Goal: Information Seeking & Learning: Learn about a topic

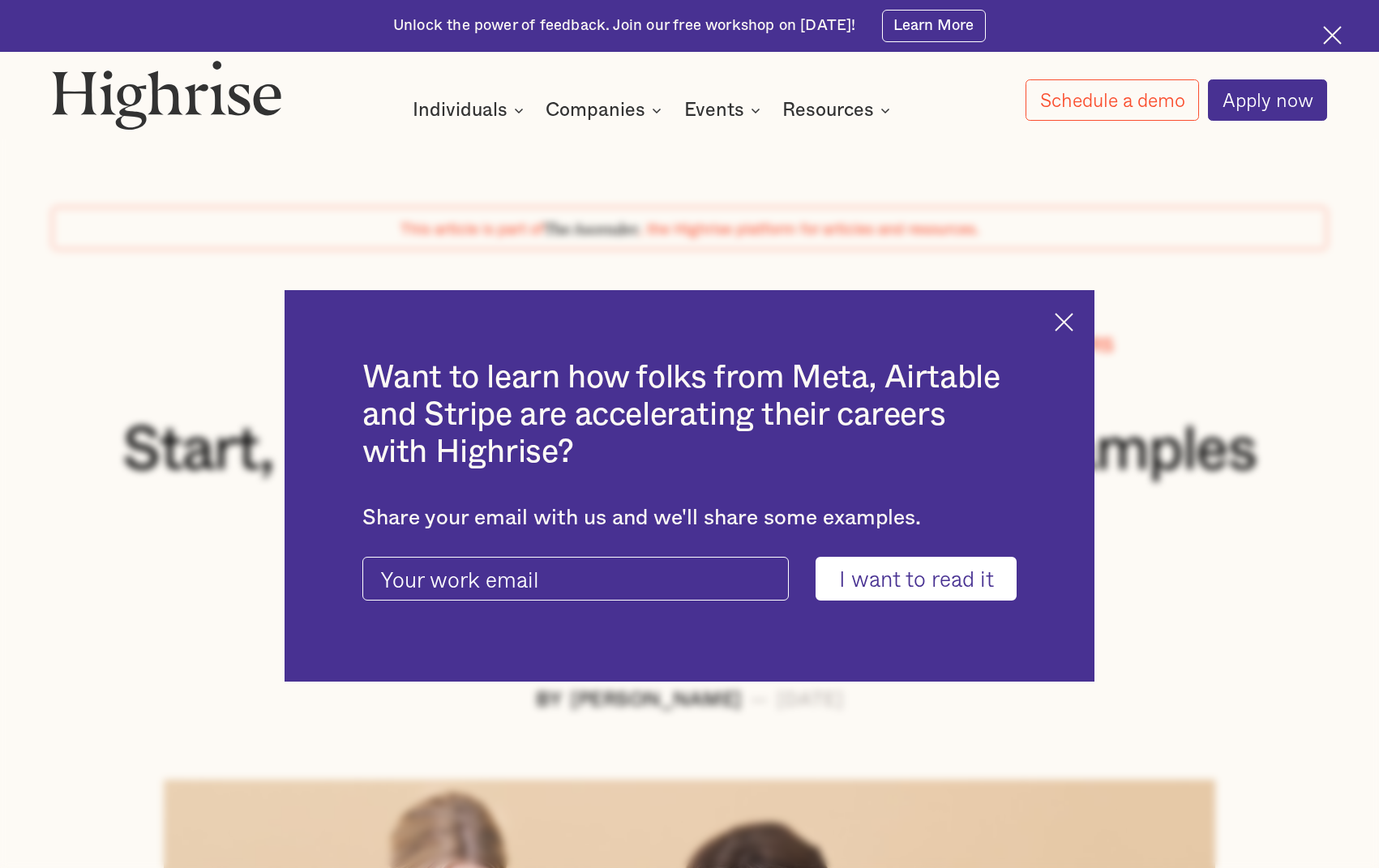
click at [1073, 324] on img at bounding box center [1064, 323] width 19 height 19
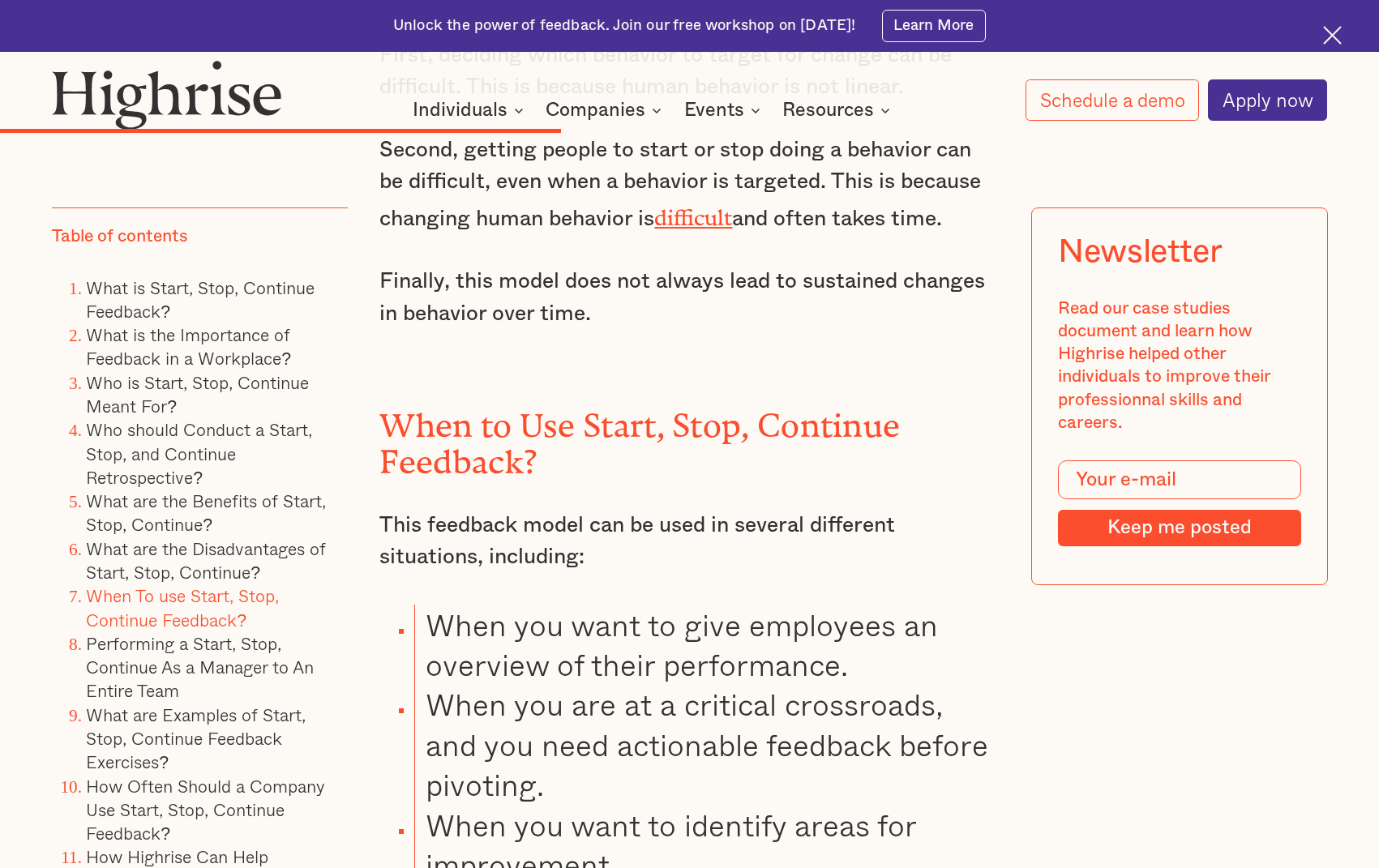
scroll to position [7539, 0]
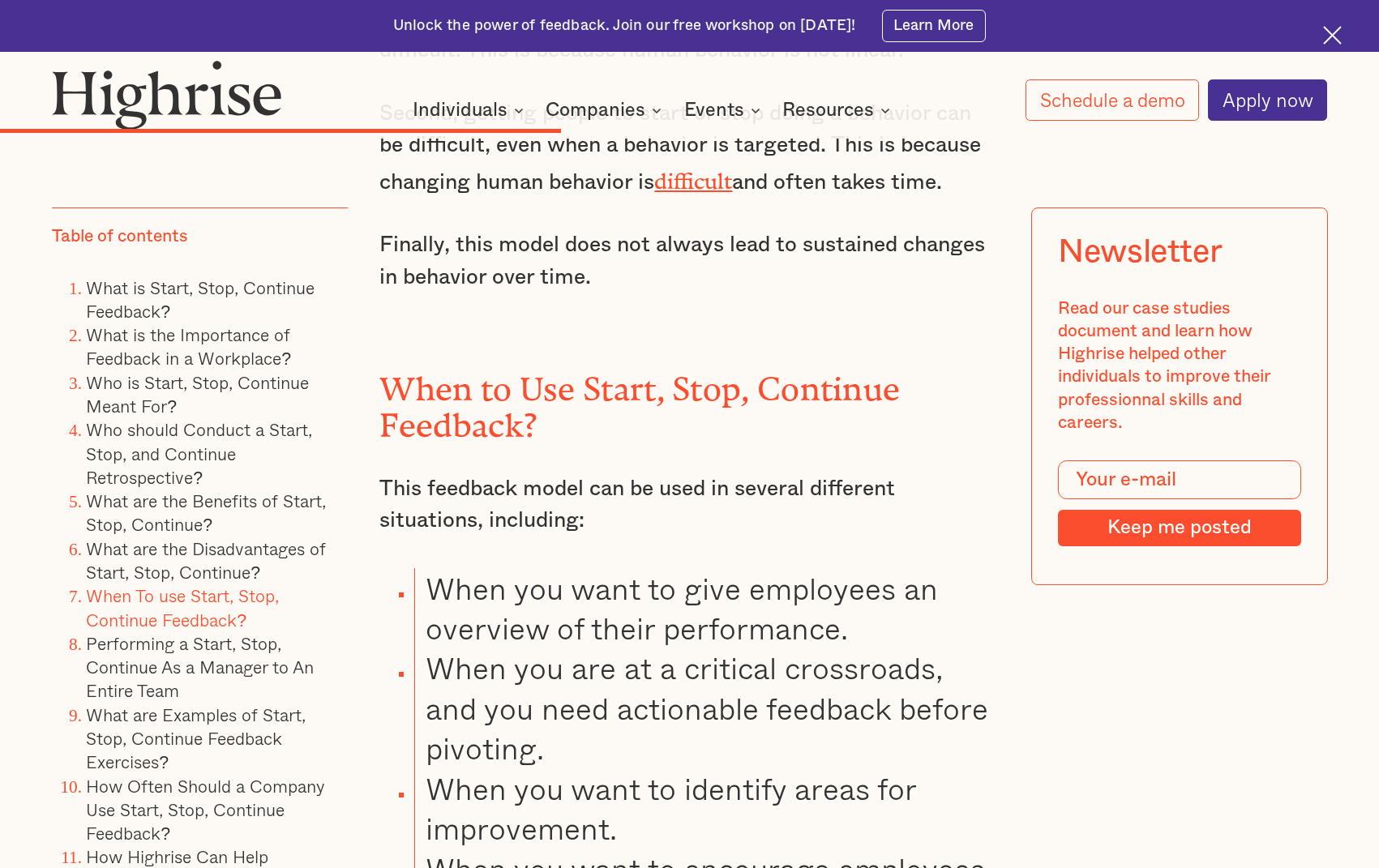
drag, startPoint x: 1141, startPoint y: 785, endPoint x: 1028, endPoint y: 739, distance: 122.0
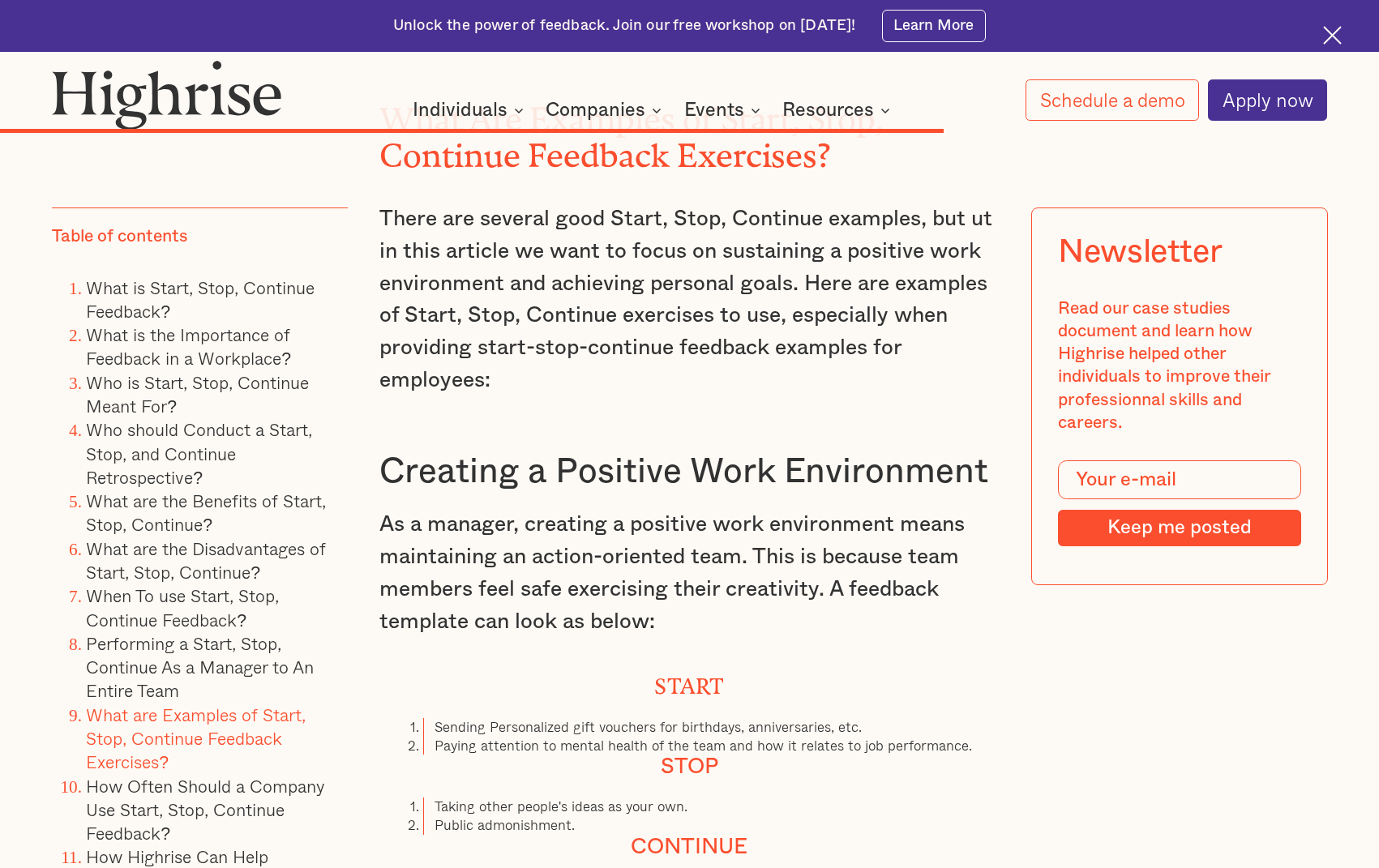
scroll to position [12079, 0]
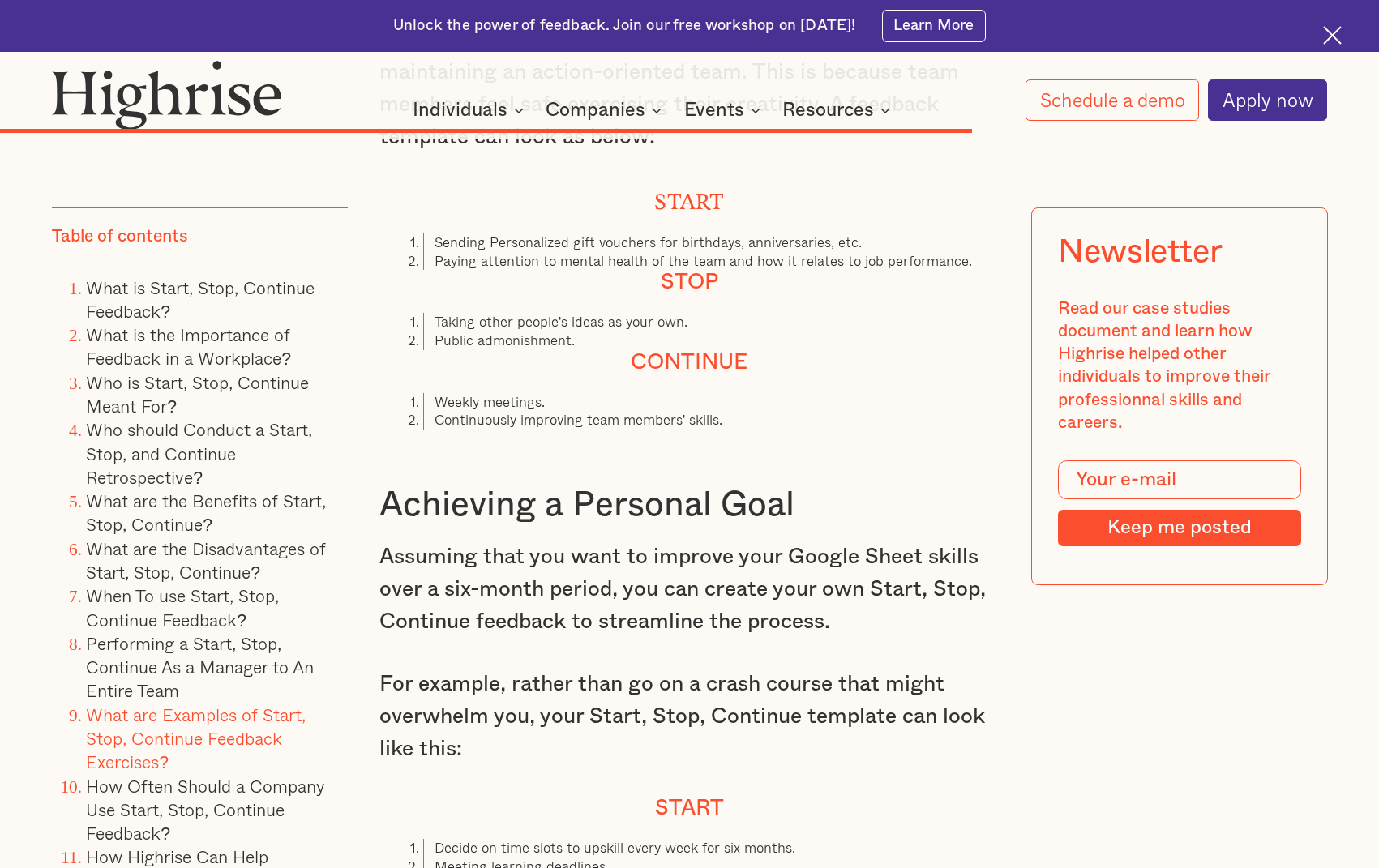
click at [917, 639] on p "Assuming that you want to improve your Google Sheet skills over a six-month per…" at bounding box center [689, 590] width 619 height 97
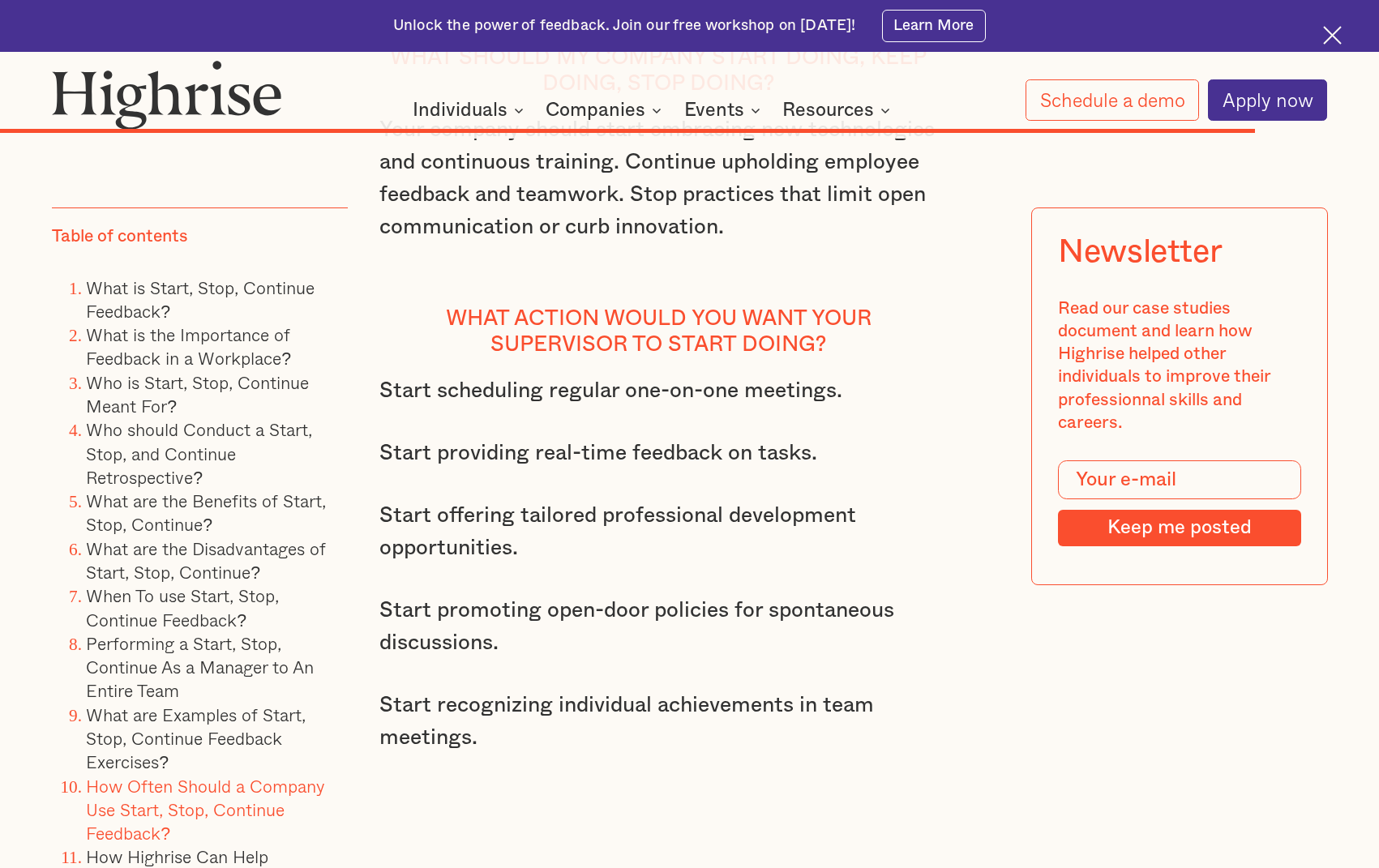
scroll to position [15564, 0]
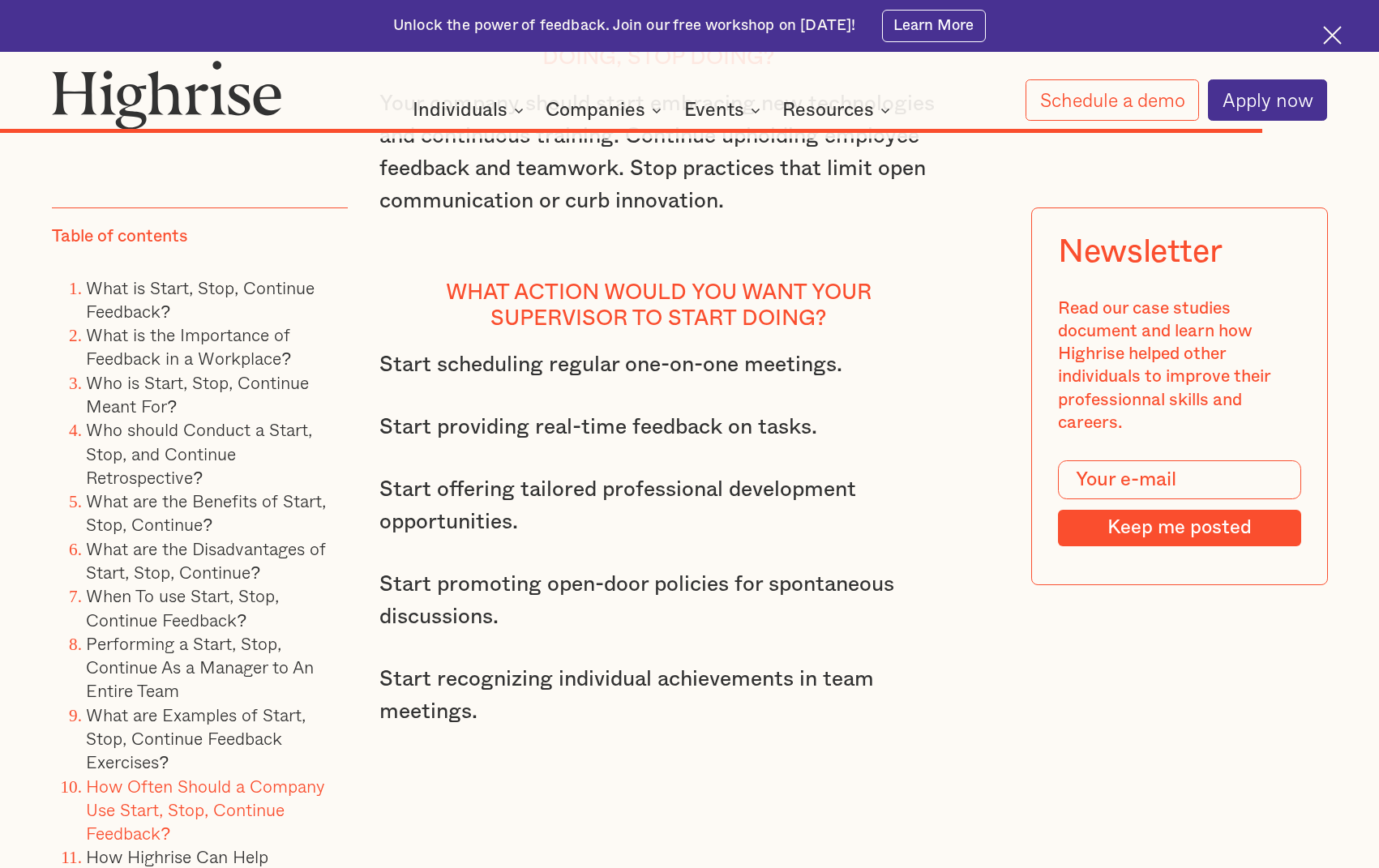
drag, startPoint x: 867, startPoint y: 813, endPoint x: 835, endPoint y: 800, distance: 34.5
click at [718, 714] on p "Start recognizing individual achievements in team meetings." at bounding box center [658, 696] width 557 height 65
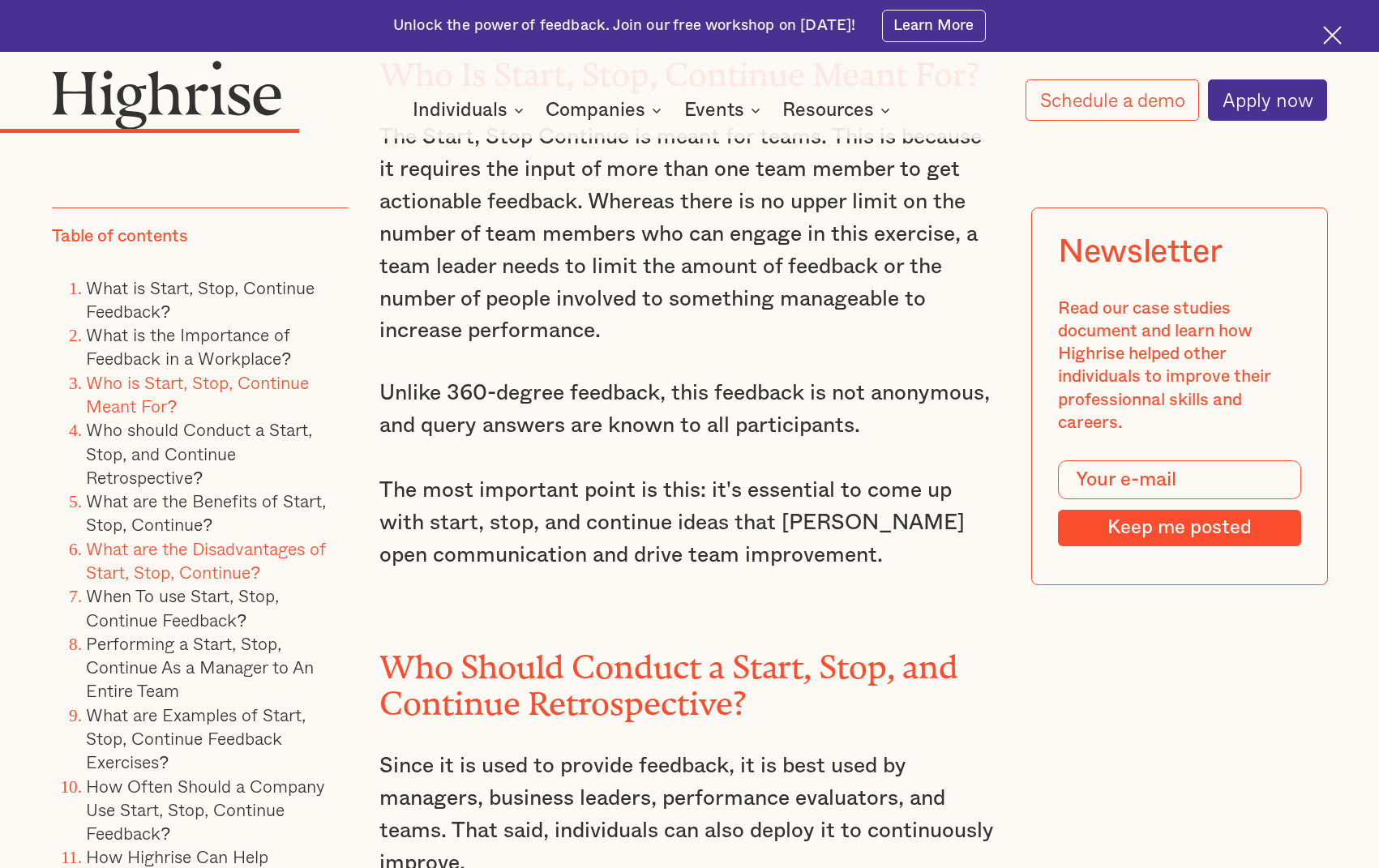
scroll to position [4697, 0]
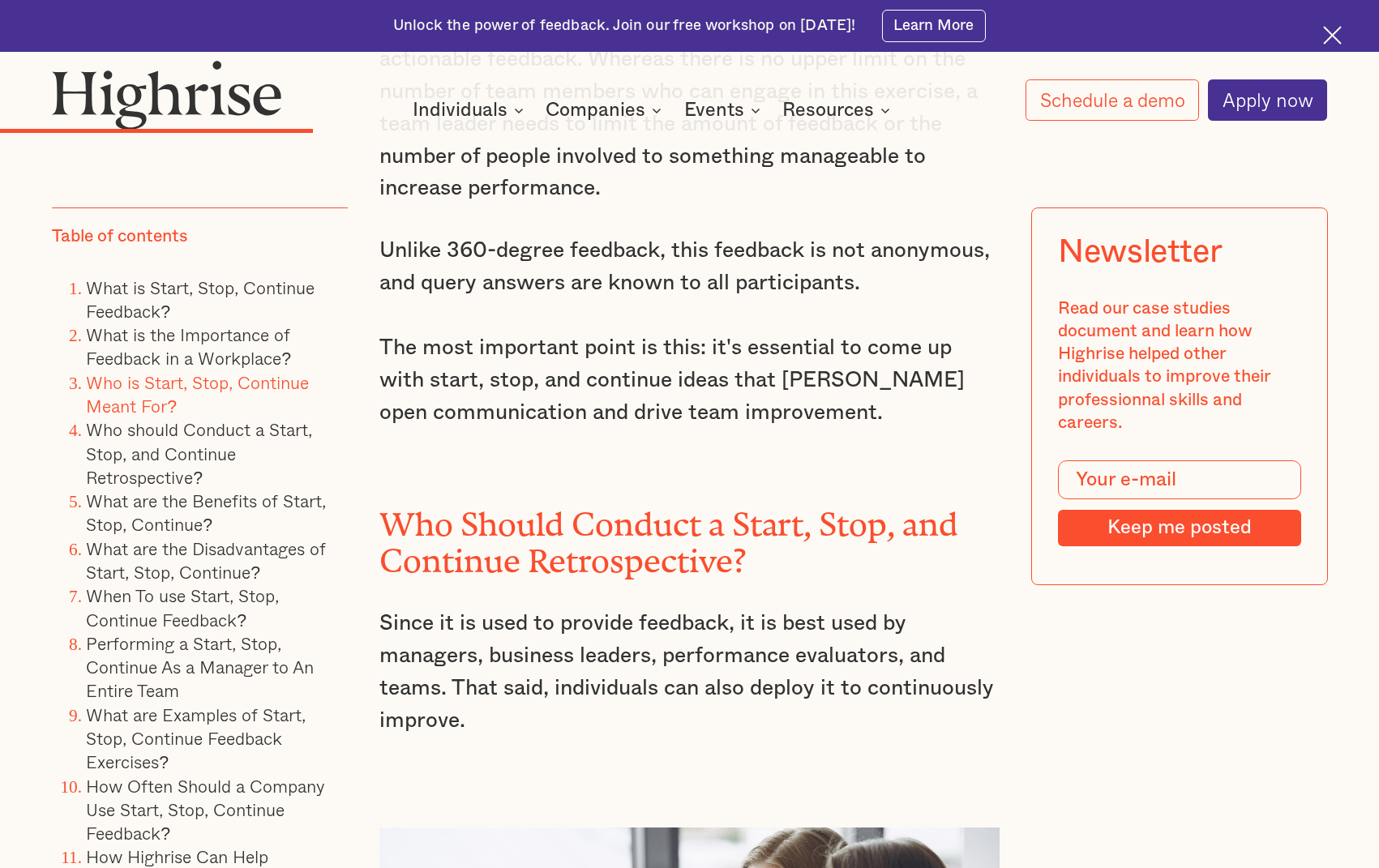
click at [166, 732] on li "What are Examples of Start, Stop, Continue Feedback Exercises?" at bounding box center [217, 738] width 262 height 71
click at [257, 722] on link "What are Examples of Start, Stop, Continue Feedback Exercises?" at bounding box center [196, 737] width 220 height 75
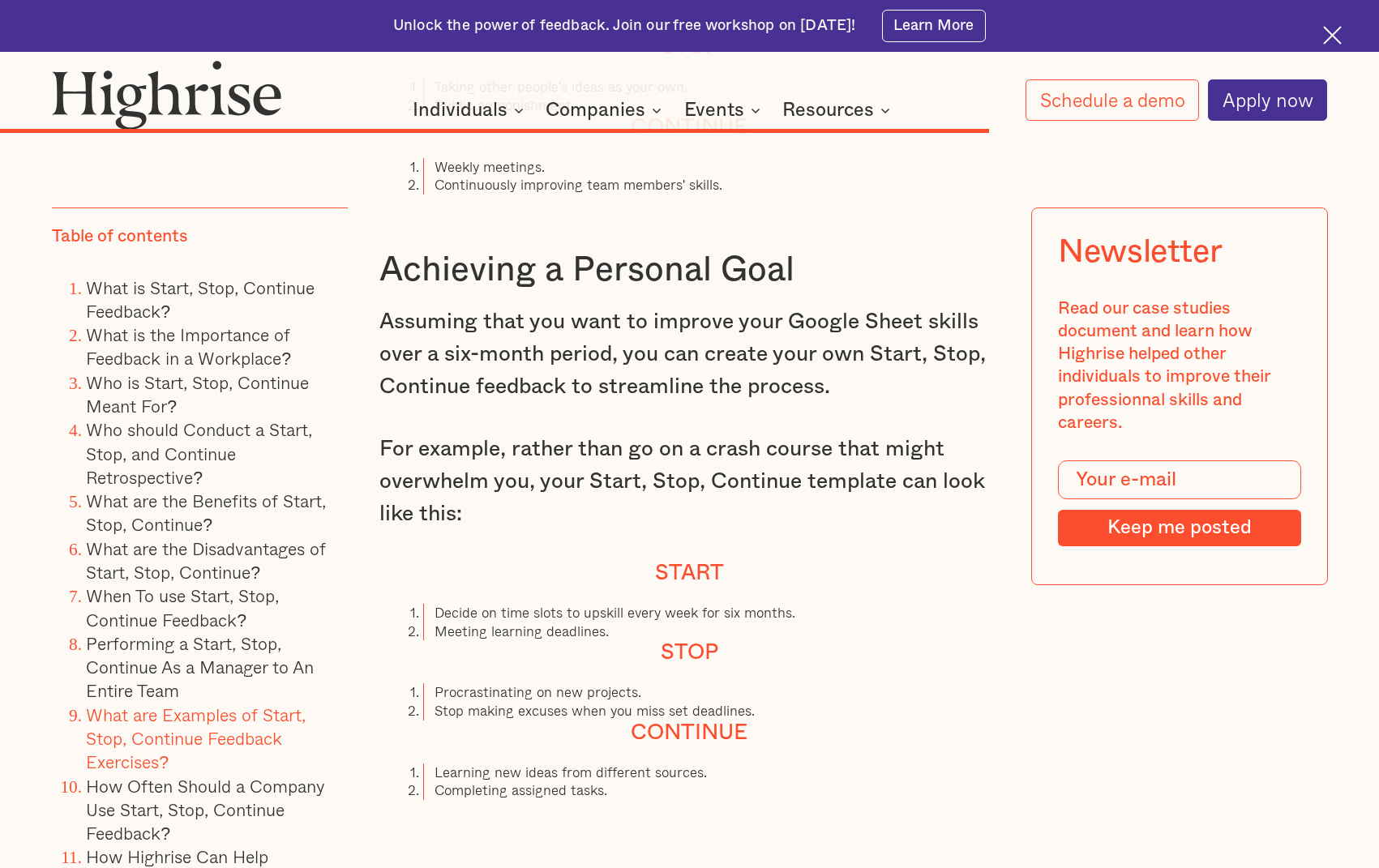
scroll to position [12514, 0]
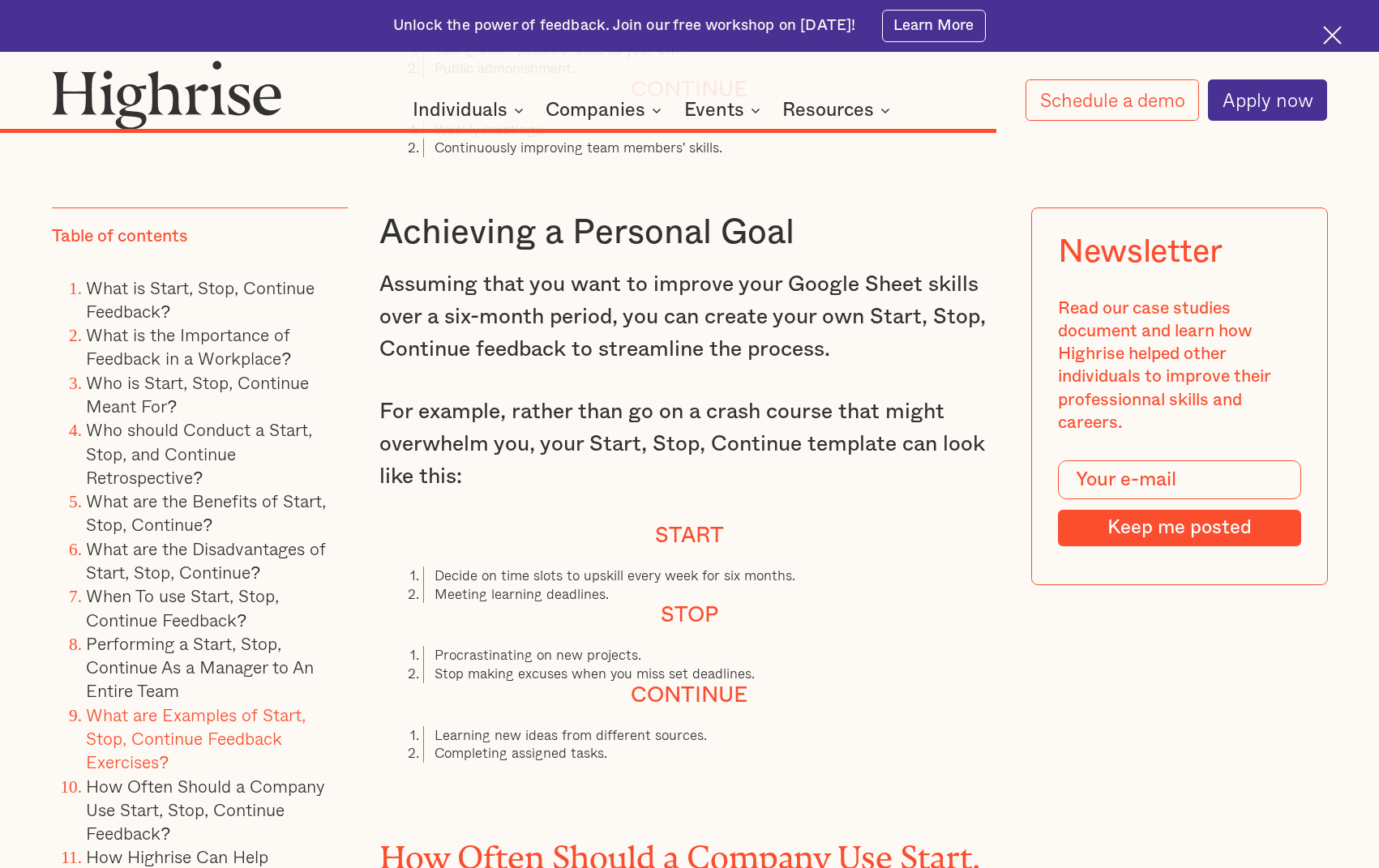
click at [669, 494] on p "For example, rather than go on a crash course that might overwhelm you, your St…" at bounding box center [689, 445] width 619 height 97
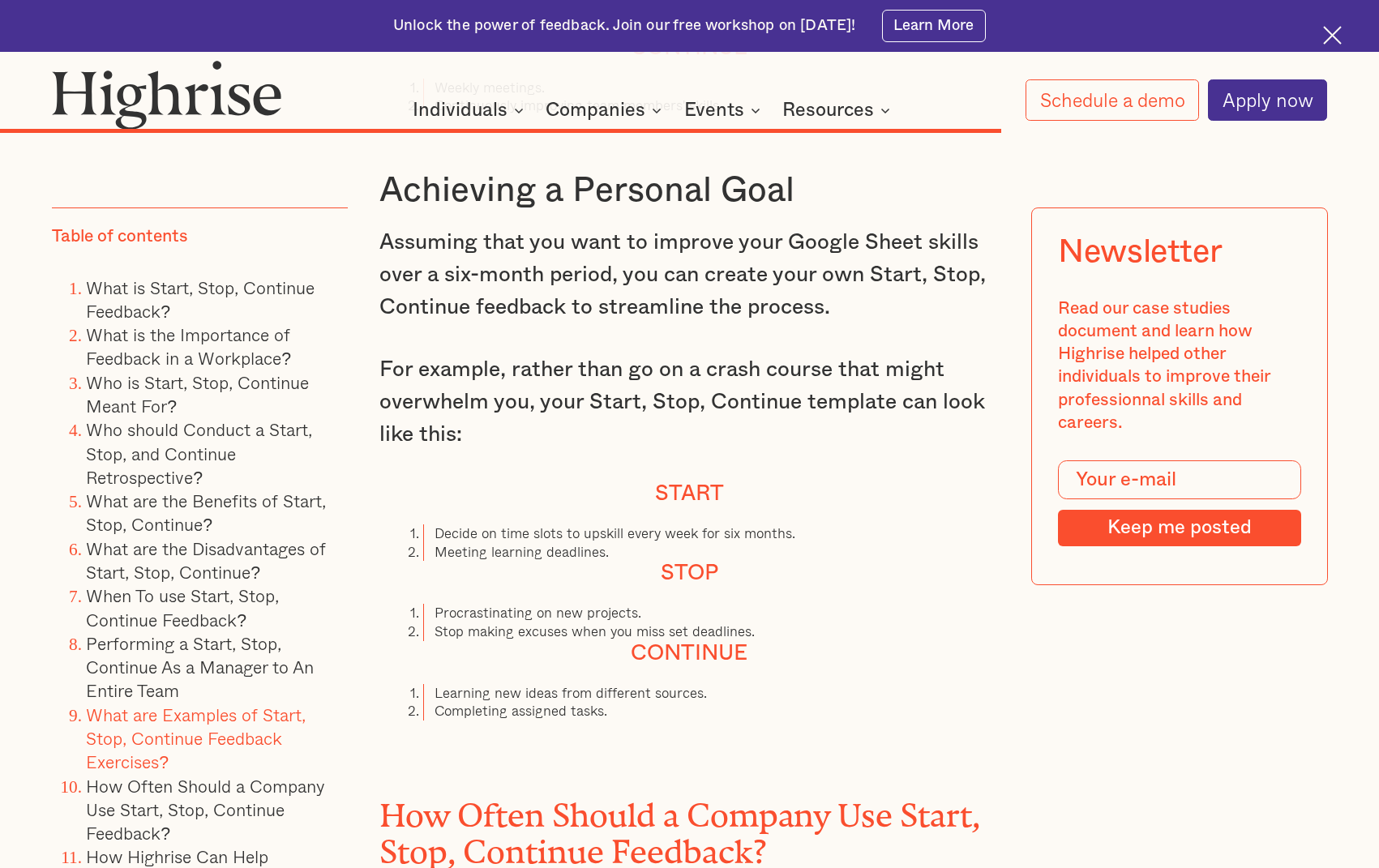
scroll to position [12675, 0]
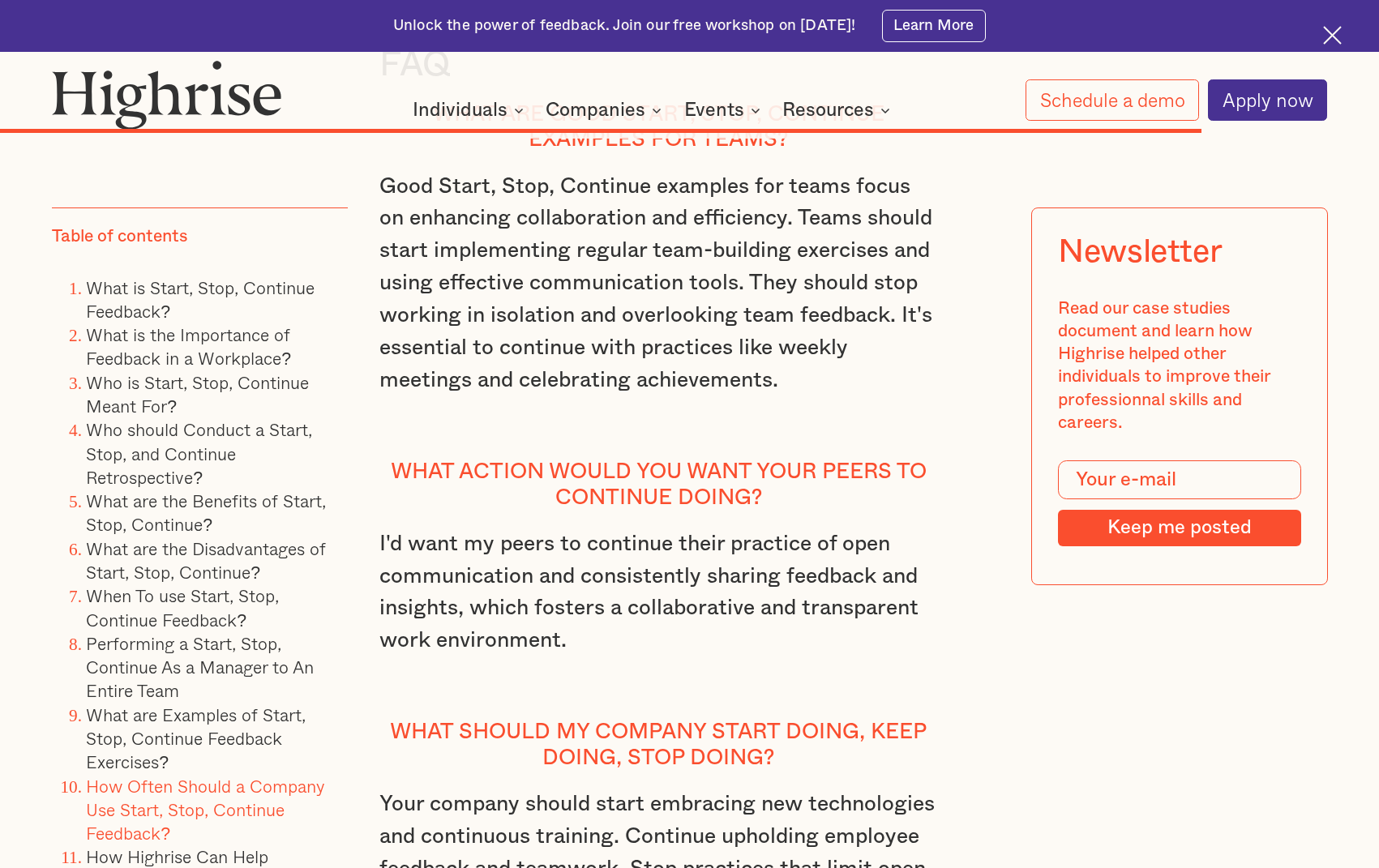
scroll to position [14945, 0]
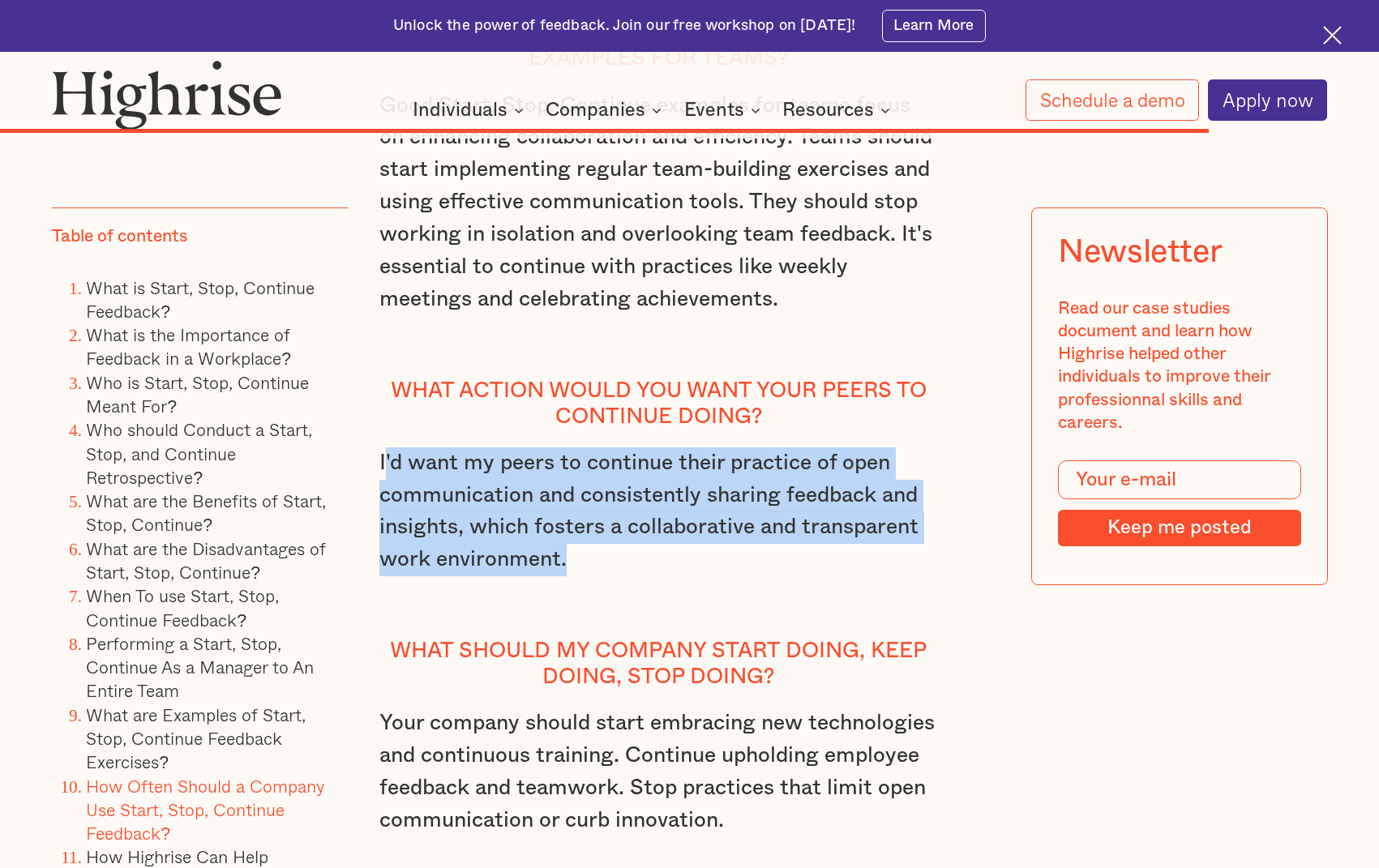
drag, startPoint x: 381, startPoint y: 454, endPoint x: 606, endPoint y: 540, distance: 240.9
click at [606, 540] on p "I'd want my peers to continue their practice of open communication and consiste…" at bounding box center [658, 528] width 557 height 161
drag, startPoint x: 606, startPoint y: 540, endPoint x: 595, endPoint y: 549, distance: 14.2
click at [595, 549] on p "I'd want my peers to continue their practice of open communication and consiste…" at bounding box center [658, 528] width 557 height 161
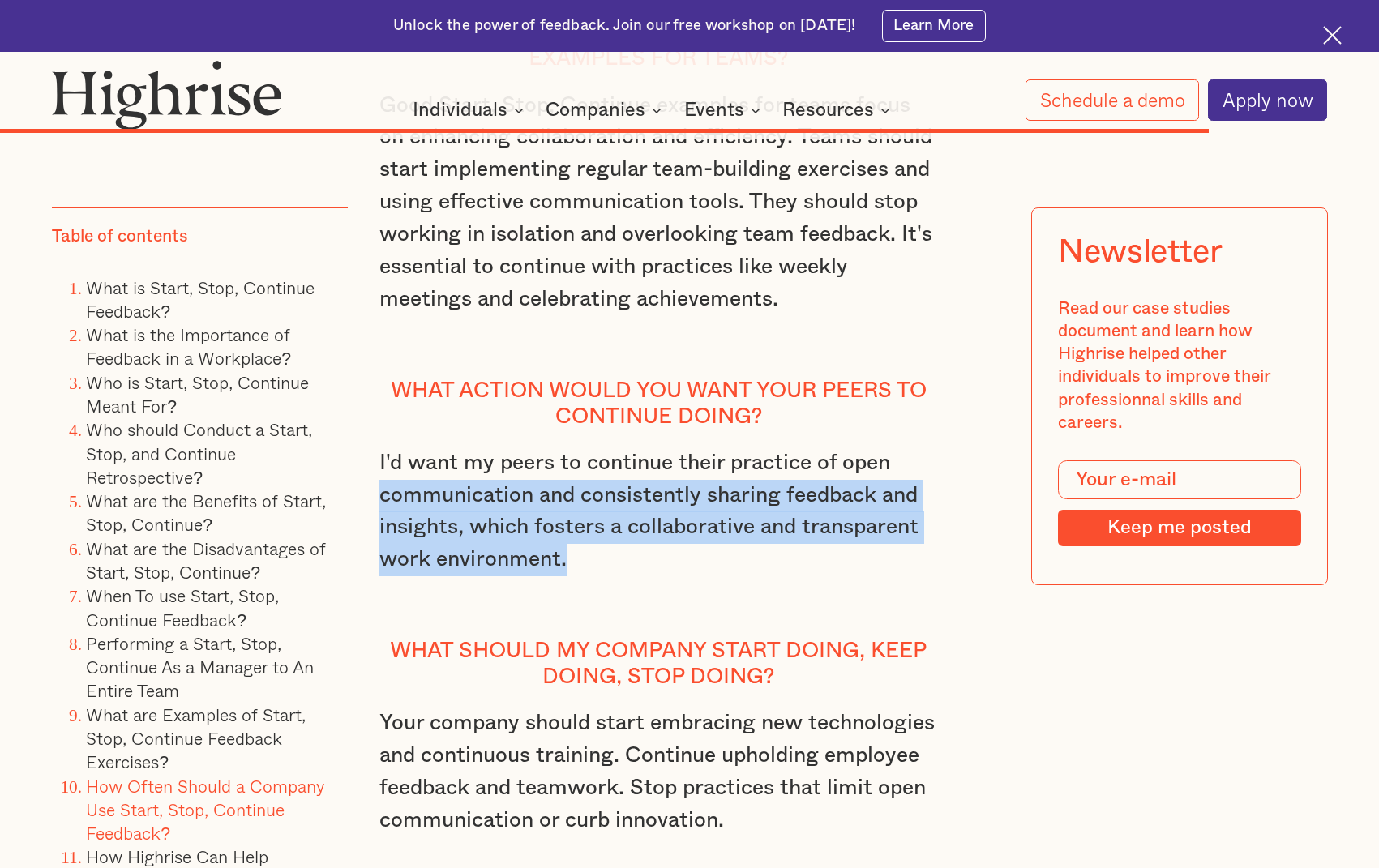
drag, startPoint x: 573, startPoint y: 557, endPoint x: 366, endPoint y: 480, distance: 220.9
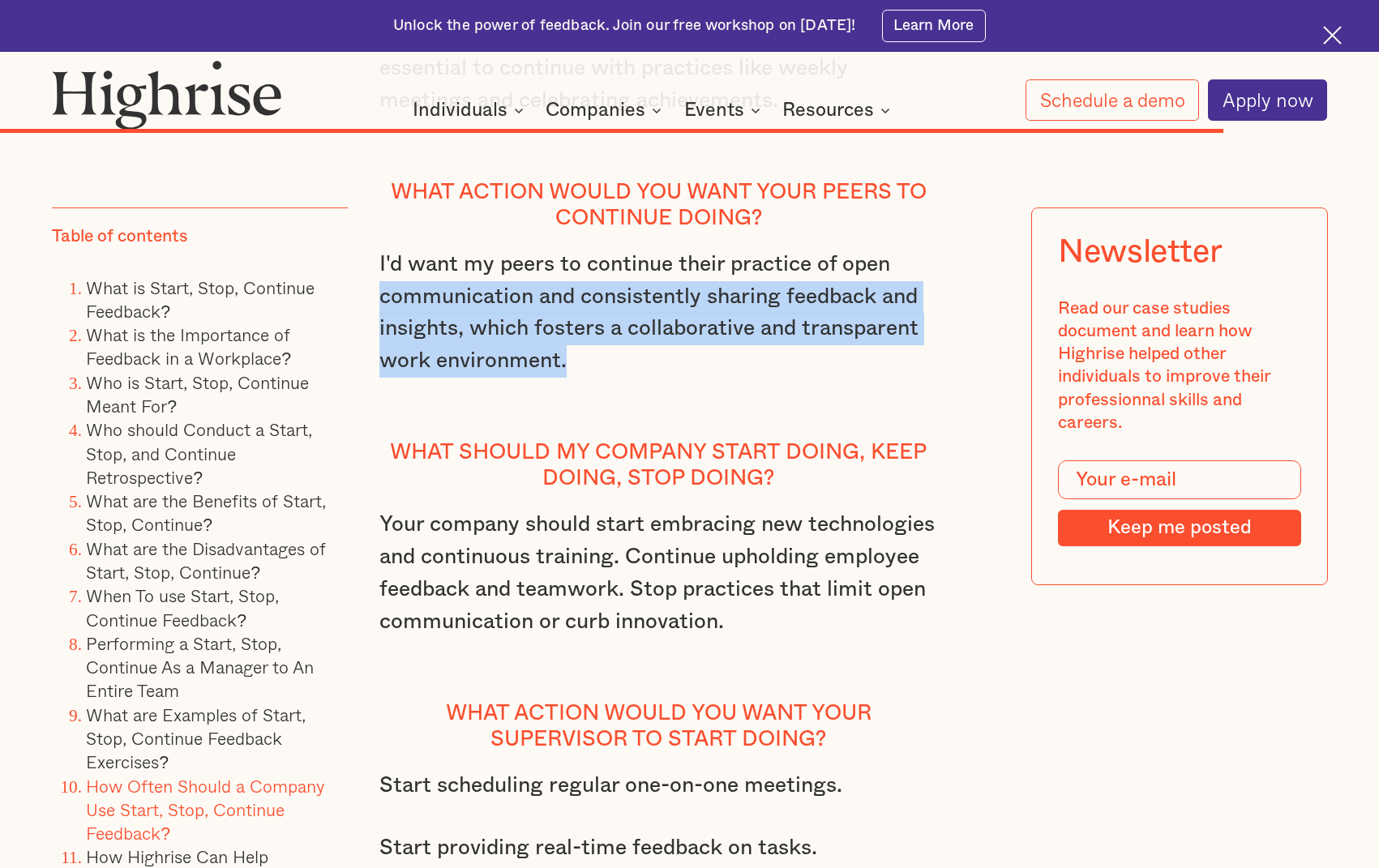
scroll to position [15107, 0]
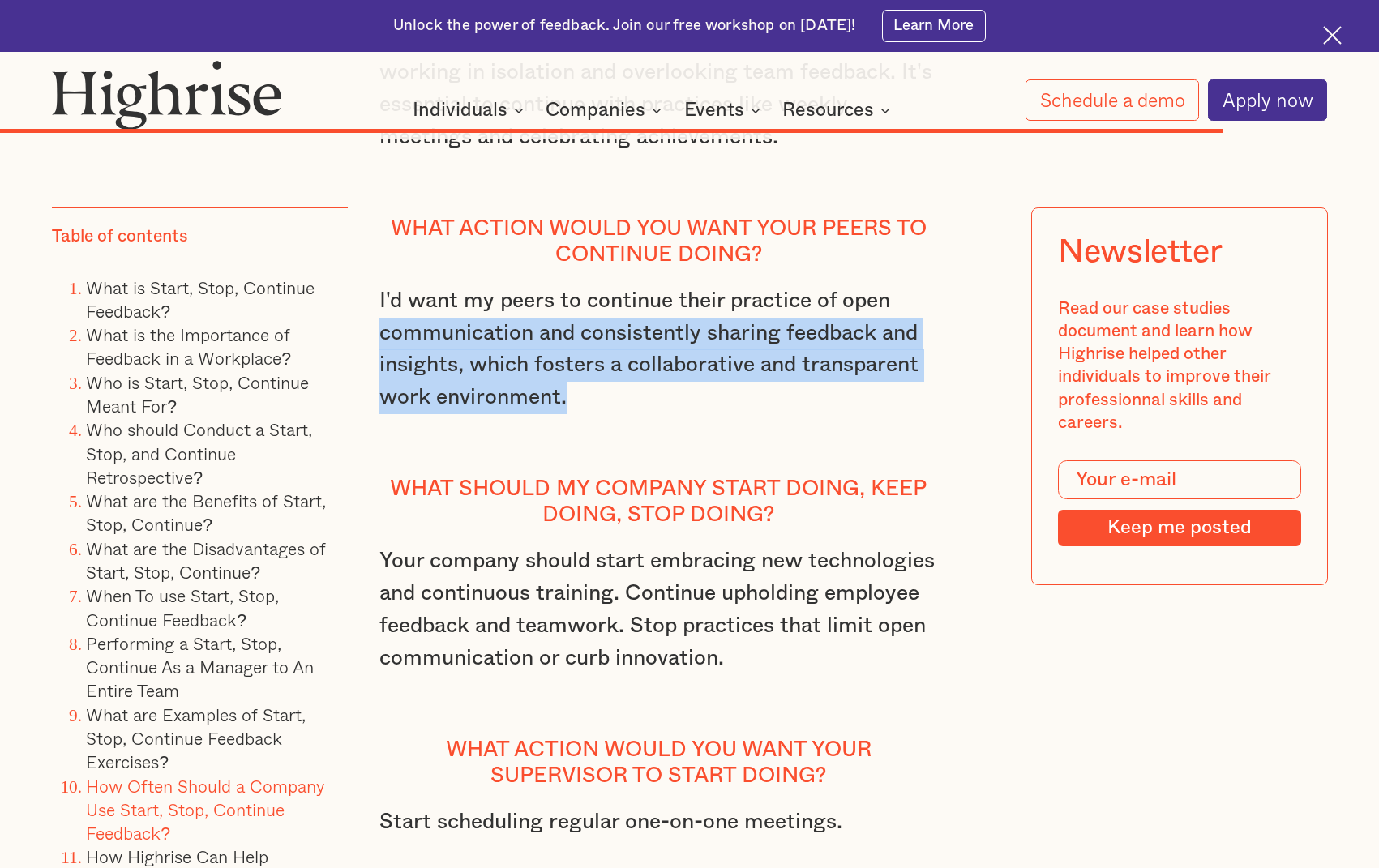
click at [591, 334] on p "I'd want my peers to continue their practice of open communication and consiste…" at bounding box center [658, 365] width 557 height 161
drag, startPoint x: 648, startPoint y: 330, endPoint x: 641, endPoint y: 409, distance: 79.3
click at [641, 409] on p "I'd want my peers to continue their practice of open communication and consiste…" at bounding box center [658, 365] width 557 height 161
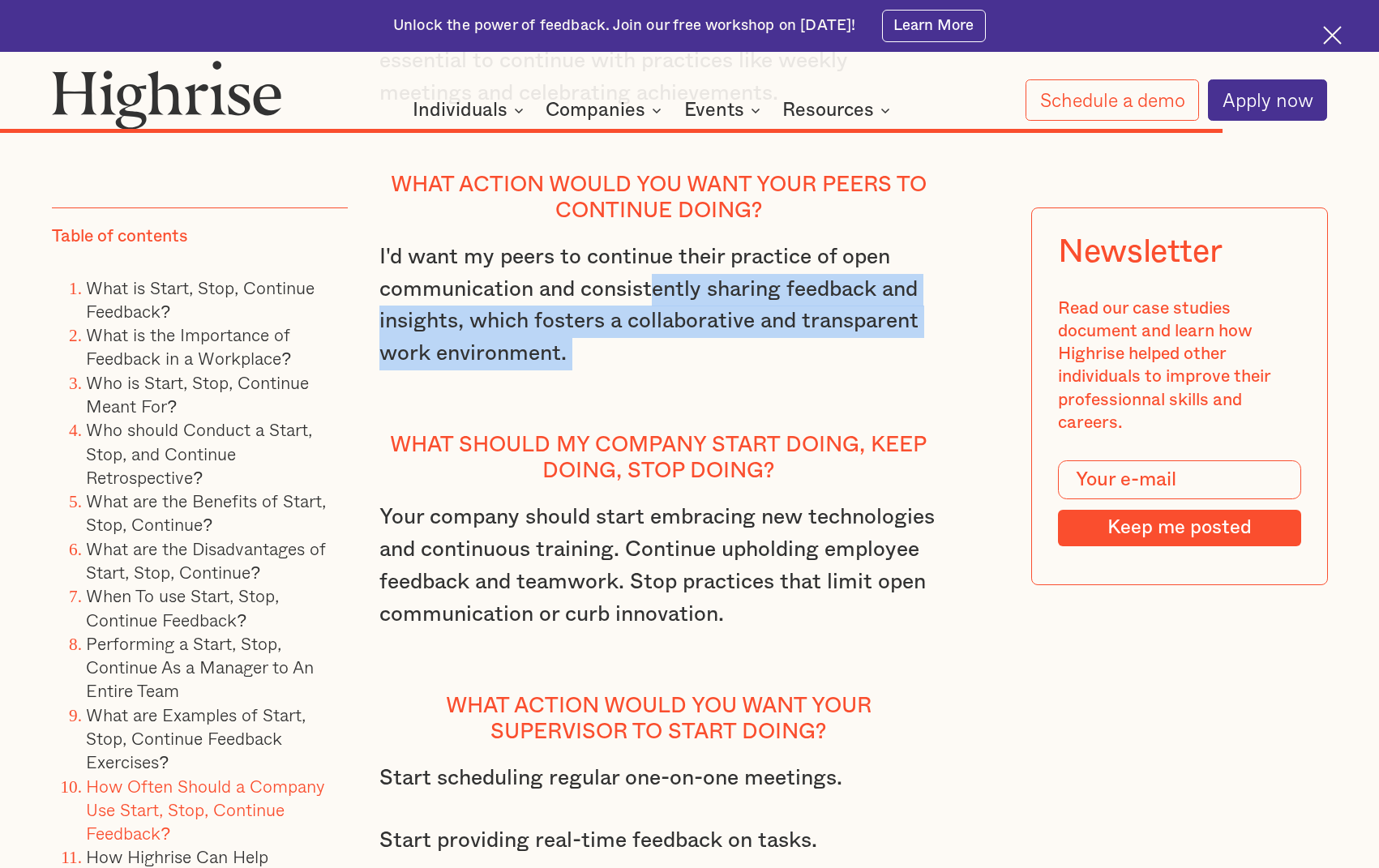
scroll to position [15189, 0]
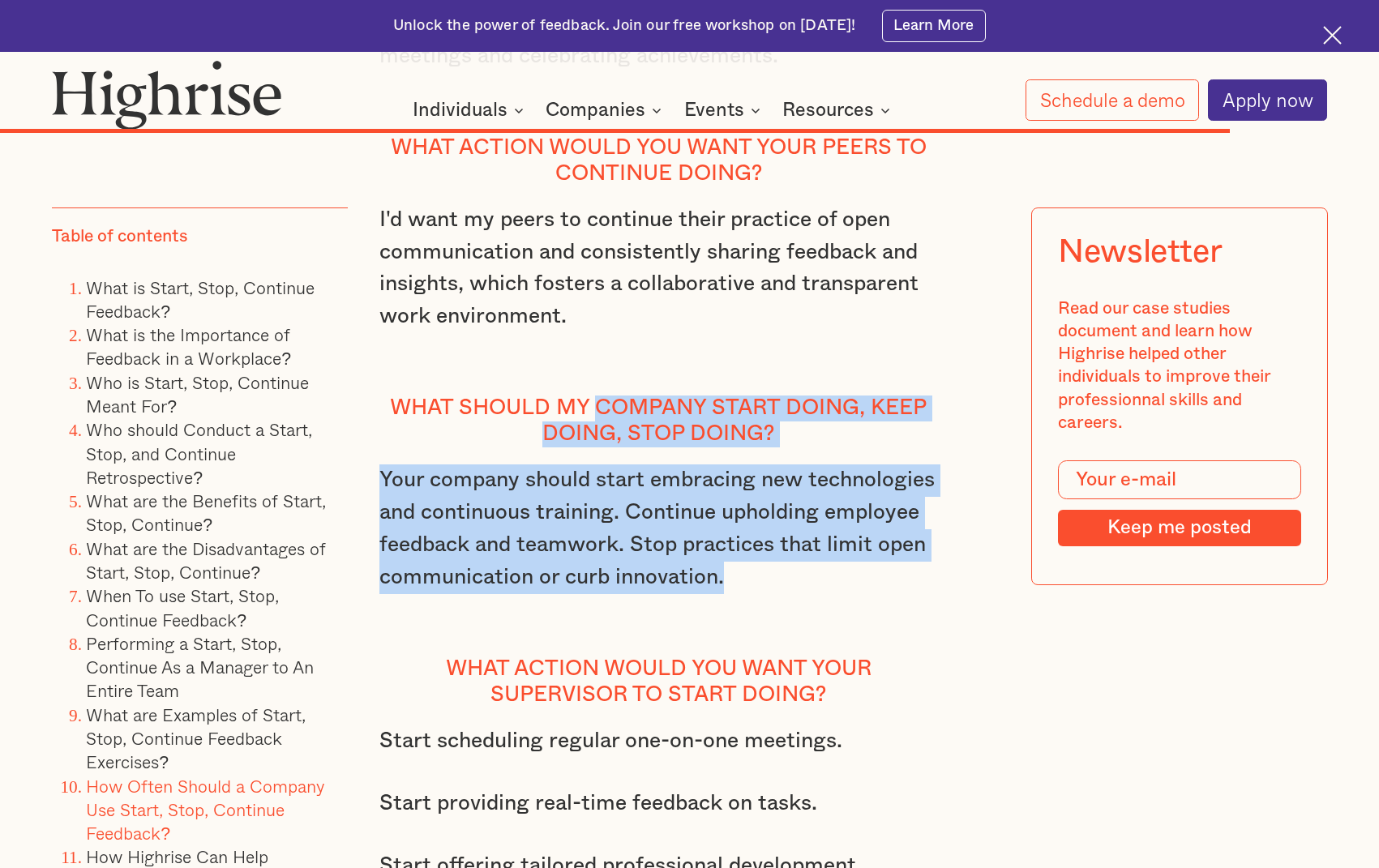
drag, startPoint x: 602, startPoint y: 386, endPoint x: 884, endPoint y: 573, distance: 338.4
click at [884, 573] on div "How Highrise Can Help Do you struggle with carrying out a feedback exercise? If…" at bounding box center [658, 215] width 557 height 2337
drag, startPoint x: 884, startPoint y: 573, endPoint x: 805, endPoint y: 569, distance: 79.1
click at [805, 569] on p "Your company should start embracing new technologies and continuous training. C…" at bounding box center [658, 545] width 557 height 161
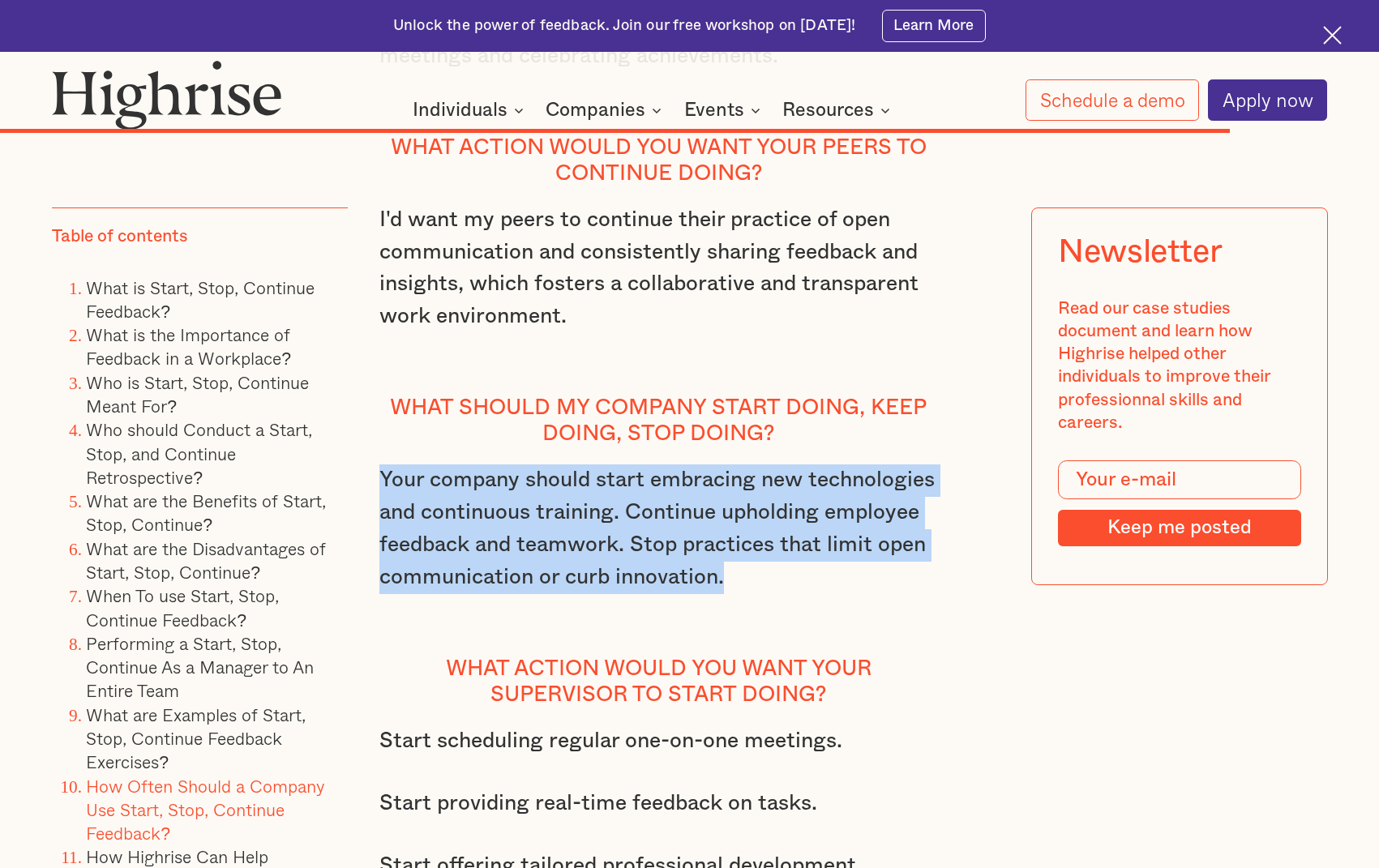
drag, startPoint x: 762, startPoint y: 571, endPoint x: 379, endPoint y: 473, distance: 395.3
click at [380, 473] on p "Your company should start embracing new technologies and continuous training. C…" at bounding box center [658, 545] width 557 height 161
click at [612, 534] on p "Your company should start embracing new technologies and continuous training. C…" at bounding box center [658, 545] width 557 height 161
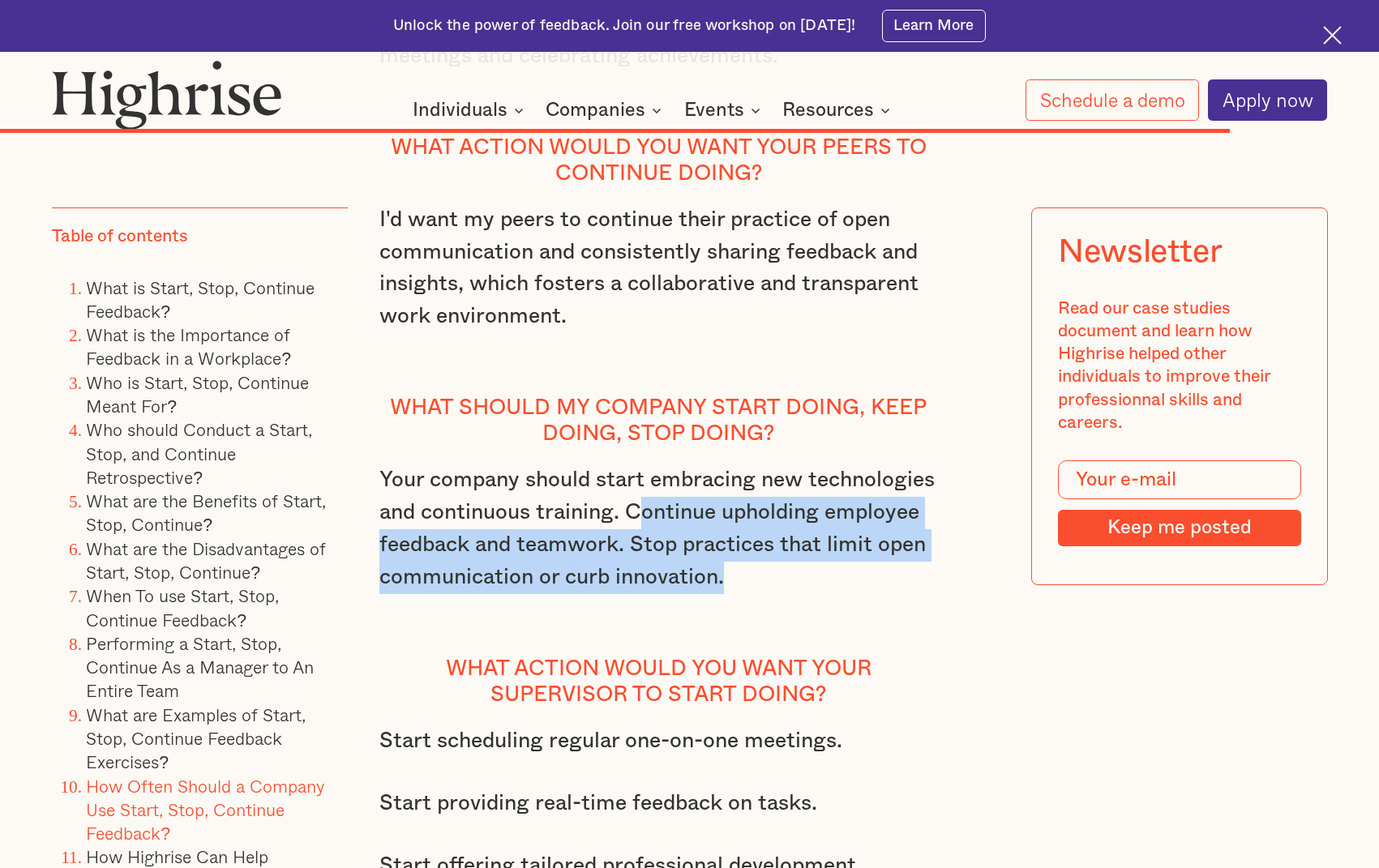
drag, startPoint x: 648, startPoint y: 520, endPoint x: 793, endPoint y: 571, distance: 153.7
click at [793, 571] on p "Your company should start embracing new technologies and continuous training. C…" at bounding box center [658, 545] width 557 height 161
click at [585, 536] on p "Your company should start embracing new technologies and continuous training. C…" at bounding box center [658, 545] width 557 height 161
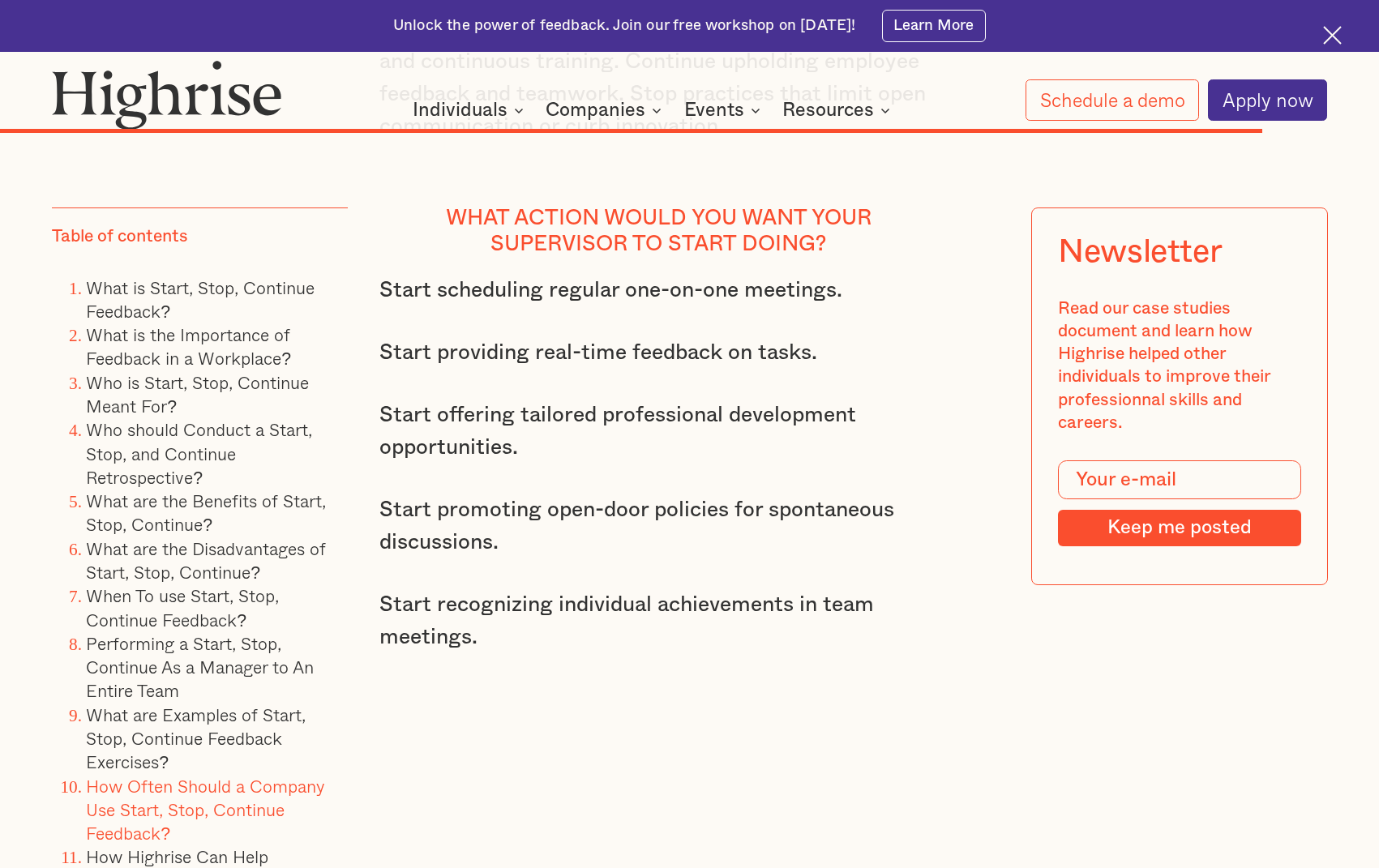
scroll to position [15675, 0]
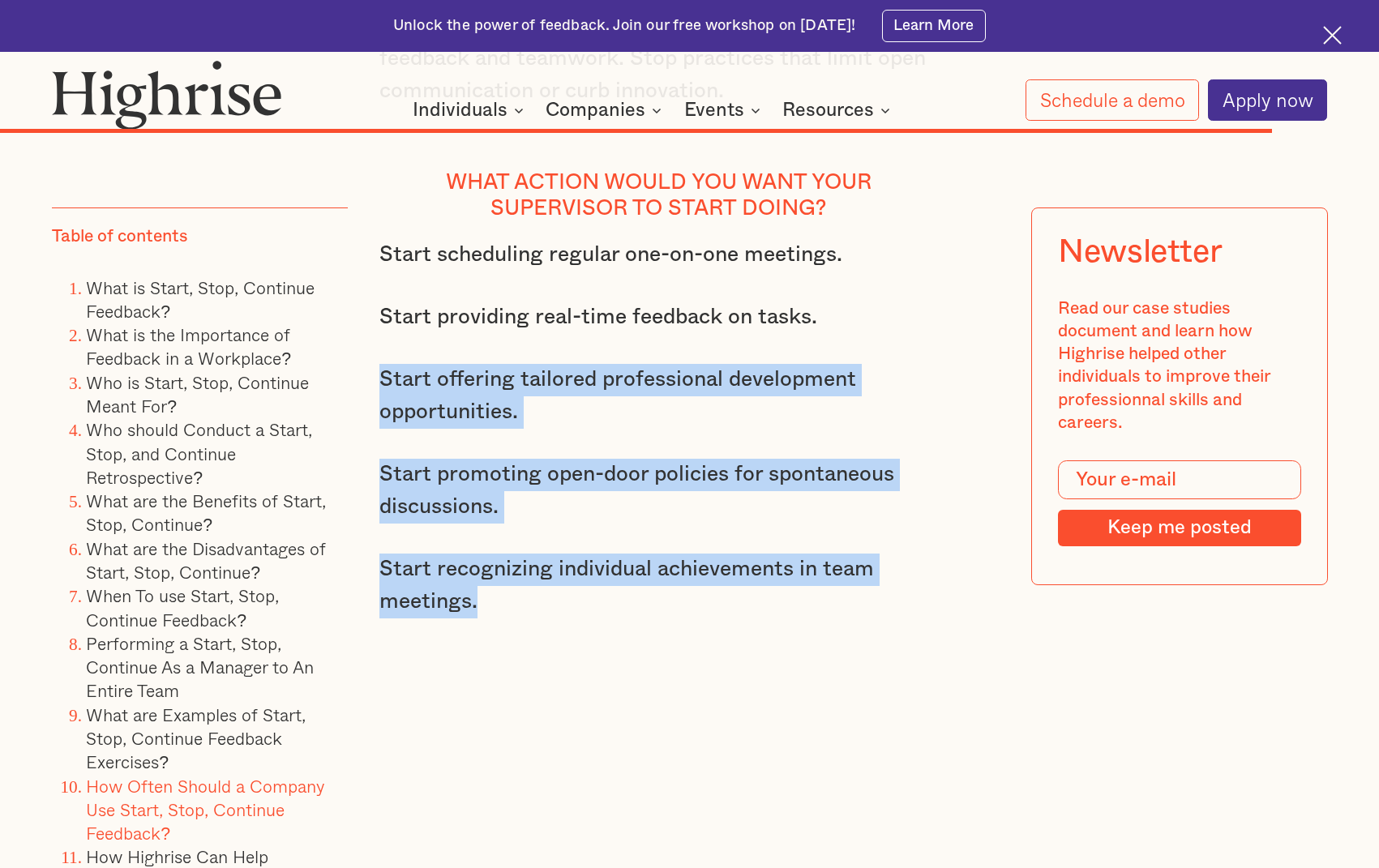
drag, startPoint x: 385, startPoint y: 379, endPoint x: 616, endPoint y: 591, distance: 313.5
drag, startPoint x: 616, startPoint y: 591, endPoint x: 556, endPoint y: 598, distance: 60.4
click at [556, 598] on p "Start recognizing individual achievements in team meetings." at bounding box center [658, 586] width 557 height 65
click at [561, 386] on p "Start offering tailored professional development opportunities." at bounding box center [658, 397] width 557 height 65
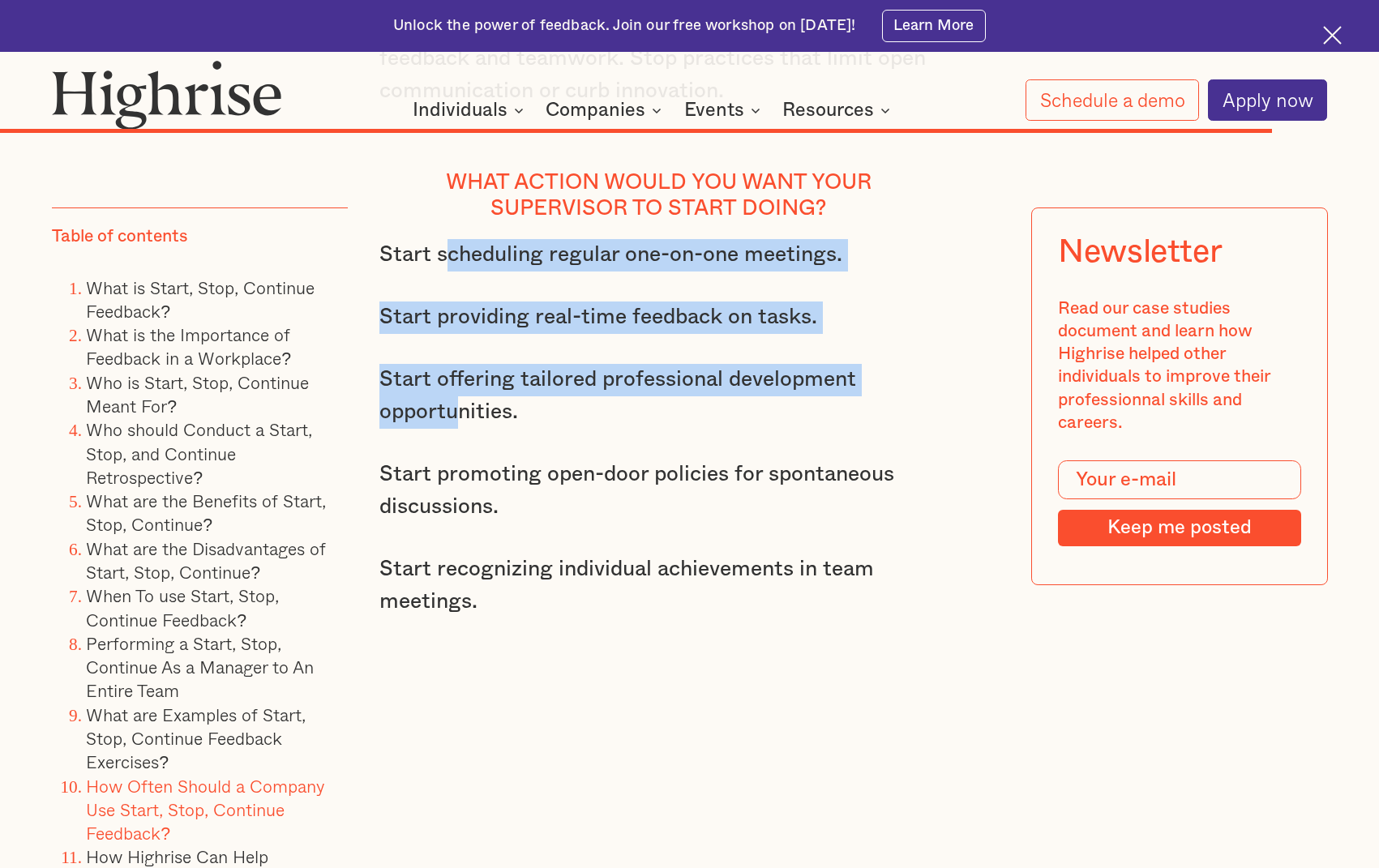
drag, startPoint x: 443, startPoint y: 267, endPoint x: 462, endPoint y: 420, distance: 154.2
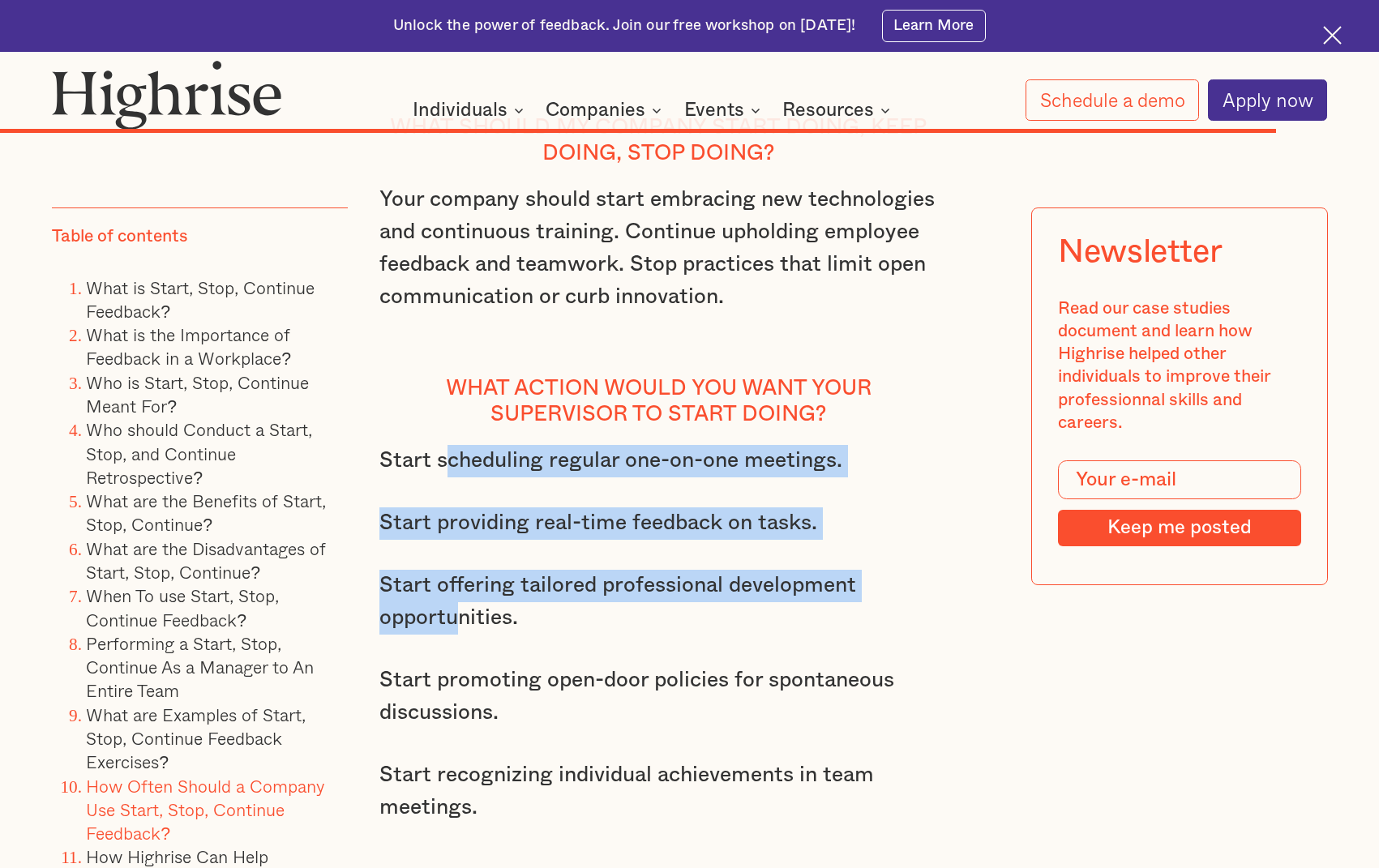
scroll to position [15432, 0]
